Goal: Book appointment/travel/reservation

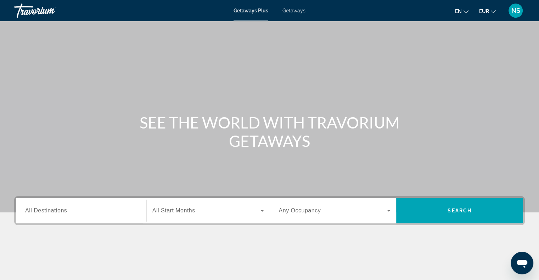
click at [293, 12] on span "Getaways" at bounding box center [293, 11] width 23 height 6
click at [62, 212] on span "All Destinations" at bounding box center [46, 211] width 42 height 6
click at [62, 212] on input "Destination All Destinations" at bounding box center [81, 211] width 112 height 8
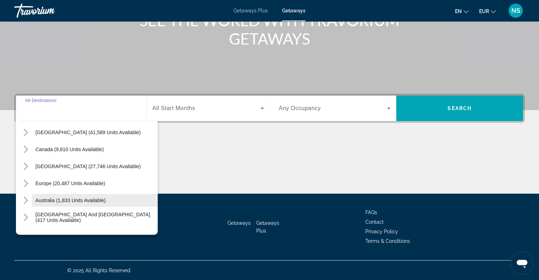
scroll to position [35, 0]
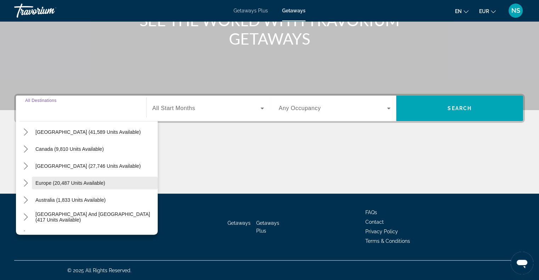
click at [39, 181] on span "Europe (20,487 units available)" at bounding box center [70, 183] width 70 height 6
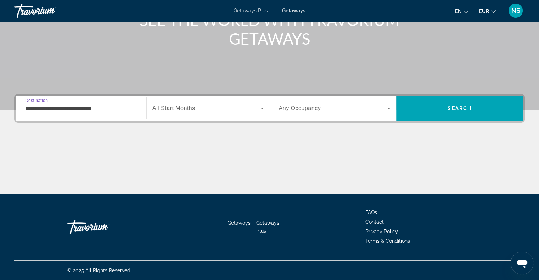
click at [64, 109] on input "**********" at bounding box center [81, 108] width 112 height 8
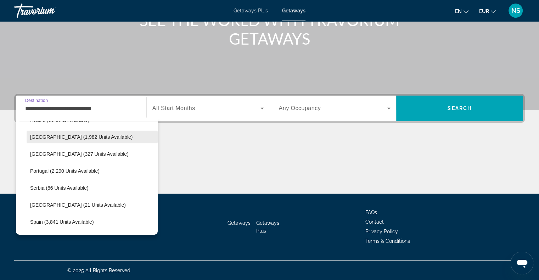
scroll to position [290, 0]
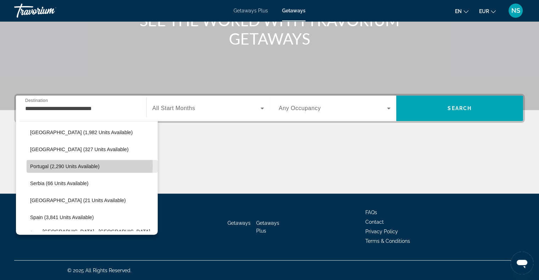
click at [75, 165] on span "Portugal (2,290 units available)" at bounding box center [64, 167] width 69 height 6
type input "**********"
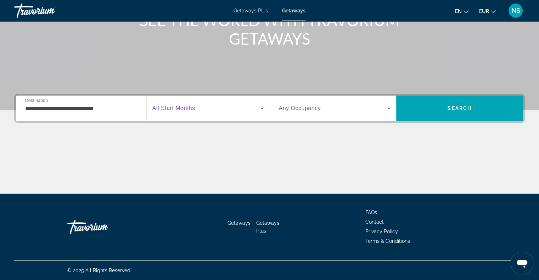
click at [261, 108] on icon "Search widget" at bounding box center [262, 109] width 4 height 2
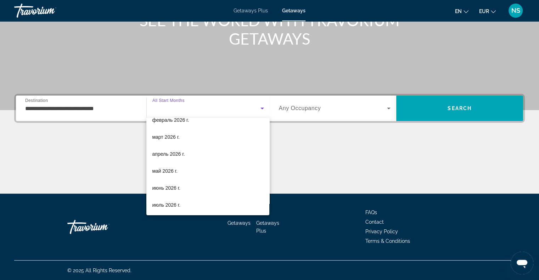
scroll to position [106, 0]
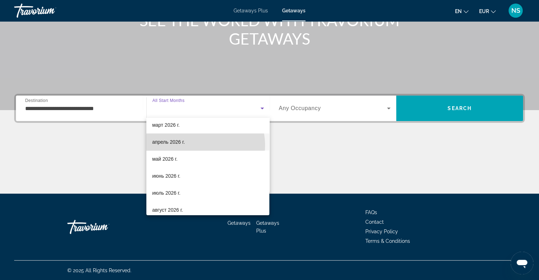
click at [198, 145] on mat-option "апрель 2026 г." at bounding box center [207, 142] width 123 height 17
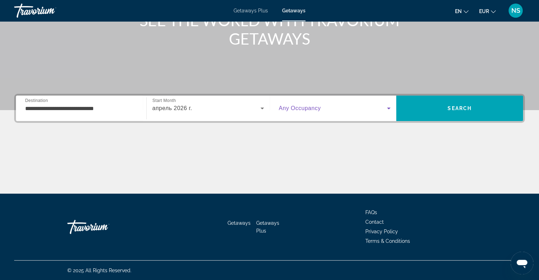
click at [387, 108] on icon "Search widget" at bounding box center [388, 108] width 8 height 8
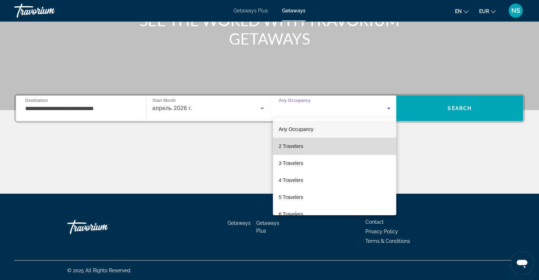
click at [337, 148] on mat-option "2 Travelers" at bounding box center [334, 146] width 123 height 17
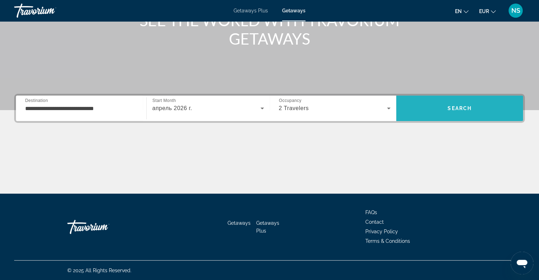
click at [466, 106] on span "Search" at bounding box center [459, 109] width 24 height 6
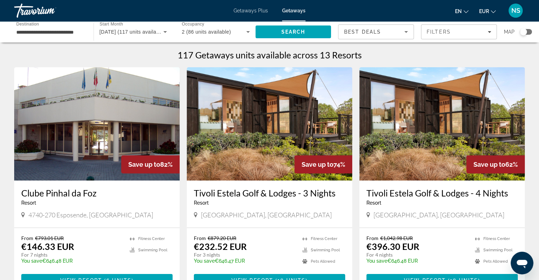
click at [527, 29] on div "Search widget" at bounding box center [526, 32] width 12 height 6
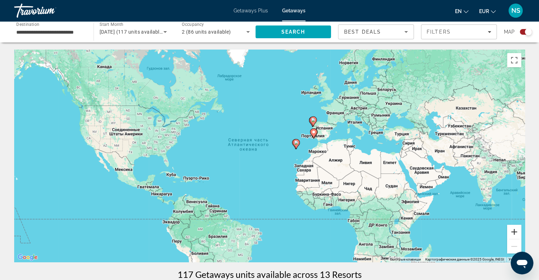
click at [512, 230] on button "Увеличить" at bounding box center [514, 232] width 14 height 14
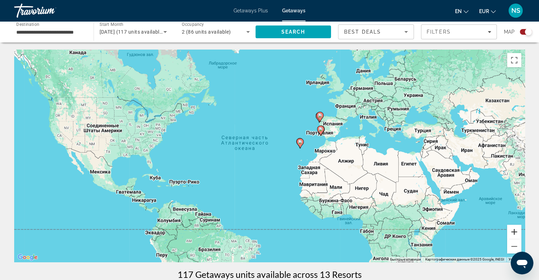
click at [512, 230] on button "Увеличить" at bounding box center [514, 232] width 14 height 14
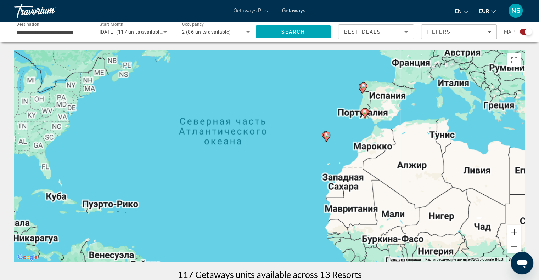
click at [512, 230] on button "Увеличить" at bounding box center [514, 232] width 14 height 14
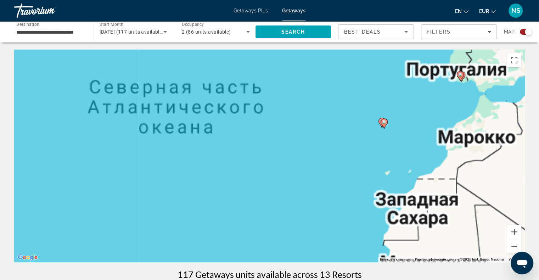
click at [512, 230] on button "Увеличить" at bounding box center [514, 232] width 14 height 14
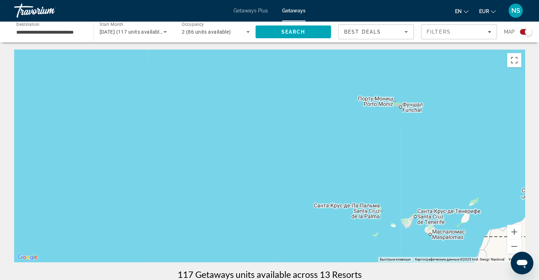
drag, startPoint x: 484, startPoint y: 209, endPoint x: 309, endPoint y: 232, distance: 176.4
click at [309, 232] on div "Main content" at bounding box center [269, 156] width 510 height 212
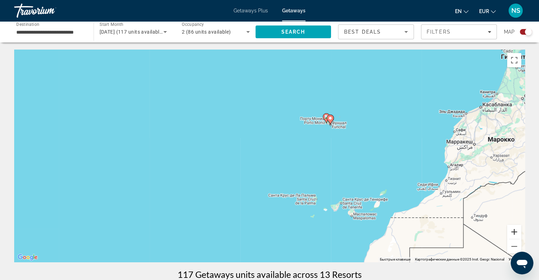
click at [517, 230] on button "Увеличить" at bounding box center [514, 232] width 14 height 14
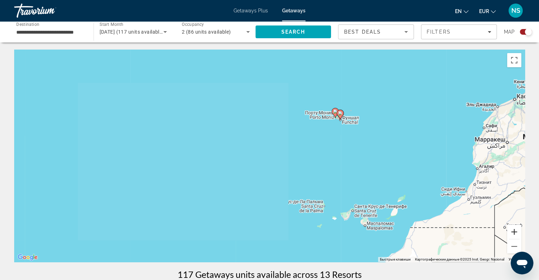
click at [517, 230] on button "Увеличить" at bounding box center [514, 232] width 14 height 14
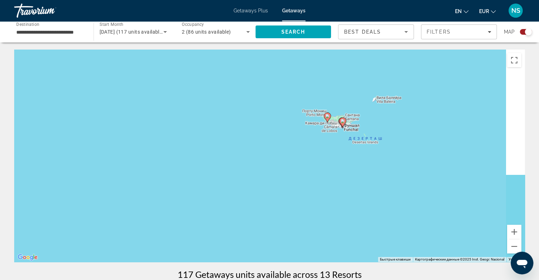
drag, startPoint x: 438, startPoint y: 184, endPoint x: 307, endPoint y: 256, distance: 149.8
click at [307, 256] on div "Чтобы активировать перетаскивание с помощью клавиатуры, нажмите Alt + Ввод. Пос…" at bounding box center [269, 156] width 510 height 212
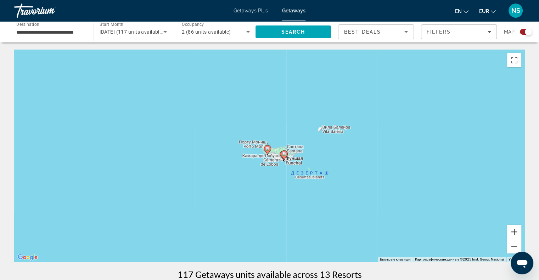
click at [514, 233] on button "Увеличить" at bounding box center [514, 232] width 14 height 14
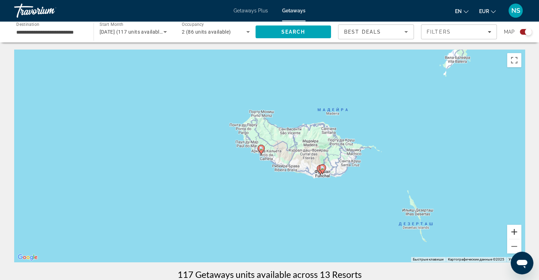
click at [514, 233] on button "Увеличить" at bounding box center [514, 232] width 14 height 14
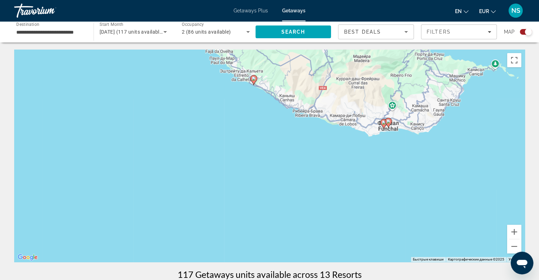
drag, startPoint x: 472, startPoint y: 206, endPoint x: 476, endPoint y: 137, distance: 69.9
click at [476, 137] on div "Чтобы активировать перетаскивание с помощью клавиатуры, нажмите Alt + Ввод. Пос…" at bounding box center [269, 156] width 510 height 212
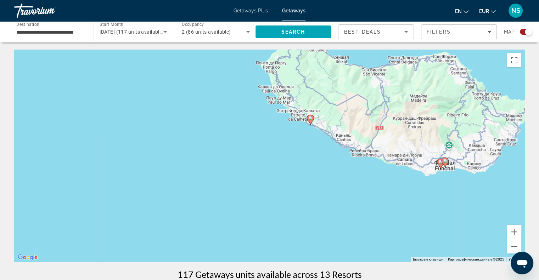
drag, startPoint x: 403, startPoint y: 192, endPoint x: 416, endPoint y: 217, distance: 28.5
click at [416, 217] on div "Чтобы активировать перетаскивание с помощью клавиатуры, нажмите Alt + Ввод. Пос…" at bounding box center [269, 156] width 510 height 212
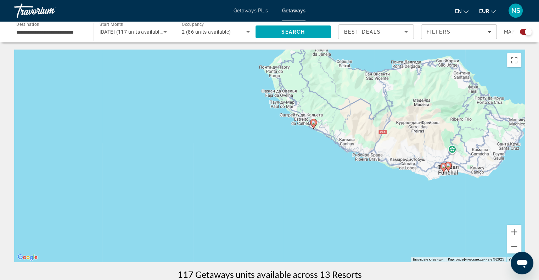
click at [310, 120] on gmp-advanced-marker "Main content" at bounding box center [313, 124] width 7 height 11
click at [310, 120] on div "Чтобы активировать перетаскивание с помощью клавиатуры, нажмите Alt + Ввод. Пос…" at bounding box center [269, 156] width 510 height 212
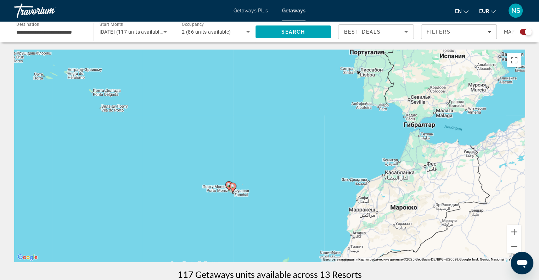
click at [227, 183] on image "Main content" at bounding box center [229, 185] width 4 height 4
type input "**********"
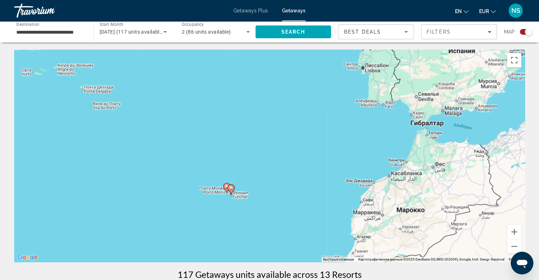
click at [227, 183] on div "Чтобы активировать перетаскивание с помощью клавиатуры, нажмите Alt + Ввод. Пос…" at bounding box center [269, 156] width 510 height 212
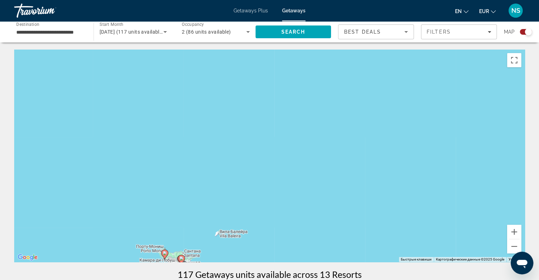
click at [164, 254] on image "Main content" at bounding box center [165, 253] width 4 height 4
click at [164, 254] on div "Чтобы активировать перетаскивание с помощью клавиатуры, нажмите Alt + Ввод. Пос…" at bounding box center [269, 156] width 510 height 212
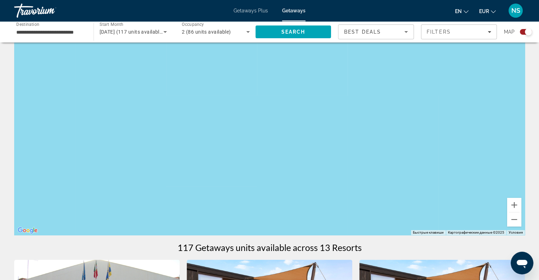
scroll to position [106, 0]
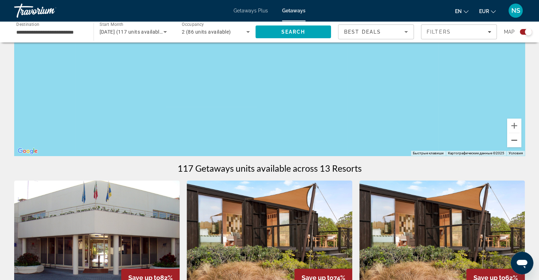
click at [517, 145] on button "Уменьшить" at bounding box center [514, 140] width 14 height 14
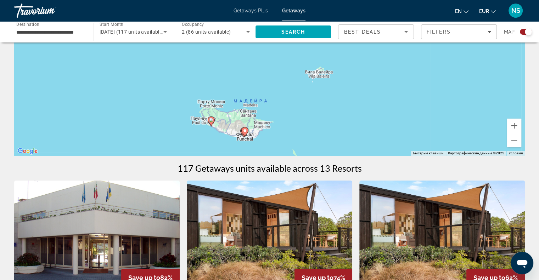
drag, startPoint x: 382, startPoint y: 122, endPoint x: 459, endPoint y: 60, distance: 98.2
click at [459, 60] on div "Для навигации используйте клавиши со стрелками. Чтобы активировать перетаскиван…" at bounding box center [269, 49] width 510 height 212
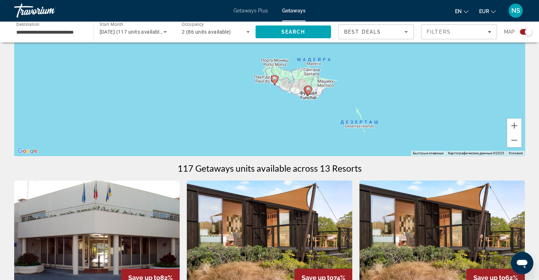
drag, startPoint x: 352, startPoint y: 118, endPoint x: 381, endPoint y: 75, distance: 51.9
click at [418, 75] on div "Для навигации используйте клавиши со стрелками. Чтобы активировать перетаскиван…" at bounding box center [269, 49] width 510 height 212
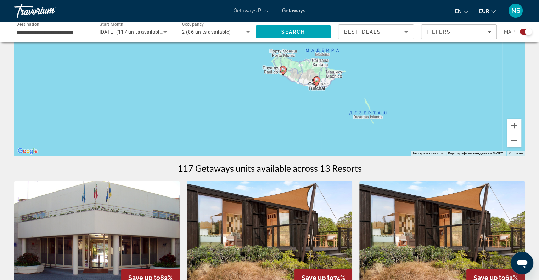
click at [283, 69] on image "Main content" at bounding box center [283, 69] width 4 height 4
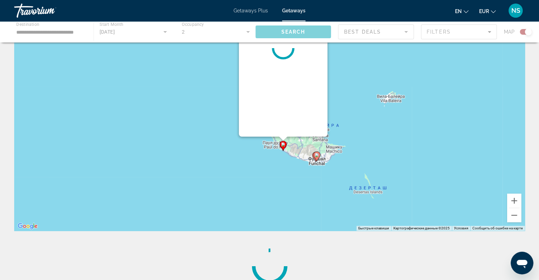
click at [283, 69] on div "Main content" at bounding box center [283, 48] width 89 height 177
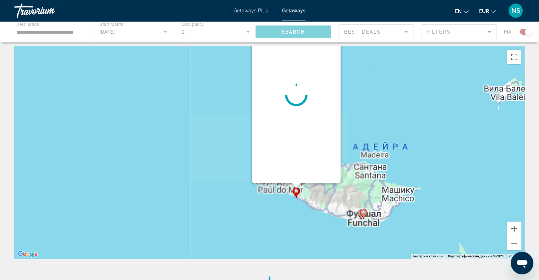
scroll to position [0, 0]
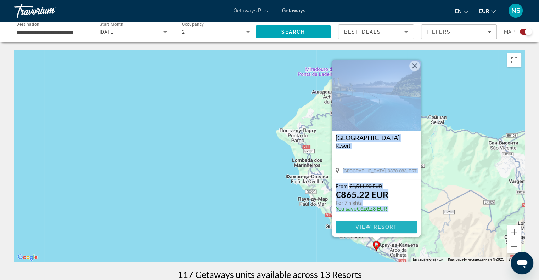
click at [356, 225] on span "View Resort" at bounding box center [376, 227] width 42 height 6
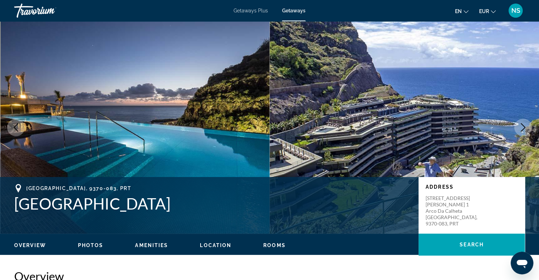
drag, startPoint x: 185, startPoint y: 204, endPoint x: 17, endPoint y: 216, distance: 168.6
click at [15, 215] on div "[GEOGRAPHIC_DATA], 9370-[GEOGRAPHIC_DATA] Address [STREET_ADDRESS][PERSON_NAME]…" at bounding box center [269, 205] width 539 height 42
copy h1 "[GEOGRAPHIC_DATA]"
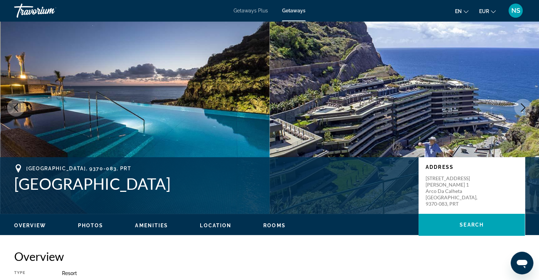
scroll to position [35, 0]
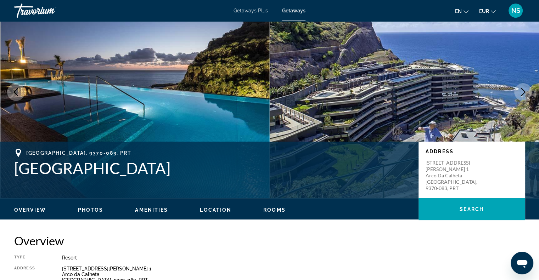
copy h1 "[GEOGRAPHIC_DATA]"
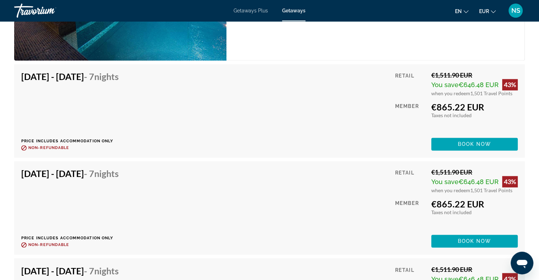
scroll to position [1133, 0]
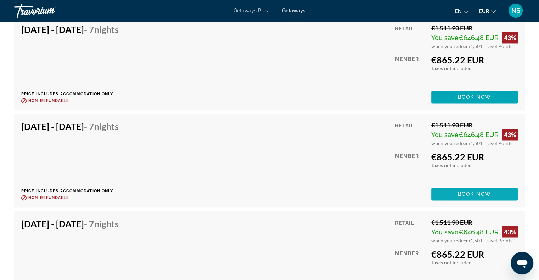
click at [456, 186] on span "Main content" at bounding box center [474, 194] width 86 height 17
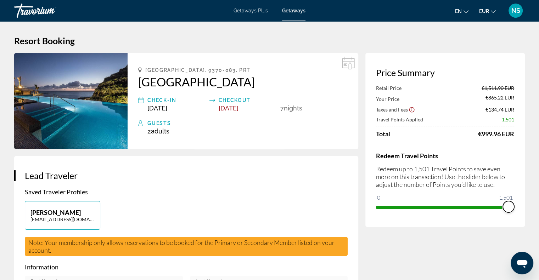
drag, startPoint x: 510, startPoint y: 207, endPoint x: 515, endPoint y: 204, distance: 5.7
click at [515, 204] on div "Price Summary Retail Price €1,511.90 EUR Your Price €865.22 EUR Taxes and Fees …" at bounding box center [444, 140] width 159 height 174
click at [288, 202] on div "[PERSON_NAME] [EMAIL_ADDRESS][DOMAIN_NAME]" at bounding box center [186, 219] width 330 height 36
drag, startPoint x: 375, startPoint y: 135, endPoint x: 514, endPoint y: 131, distance: 138.9
click at [514, 131] on div "Price Summary Retail Price €1,511.90 EUR Your Price €865.22 EUR Taxes and Fees …" at bounding box center [444, 140] width 159 height 174
